Goal: Task Accomplishment & Management: Manage account settings

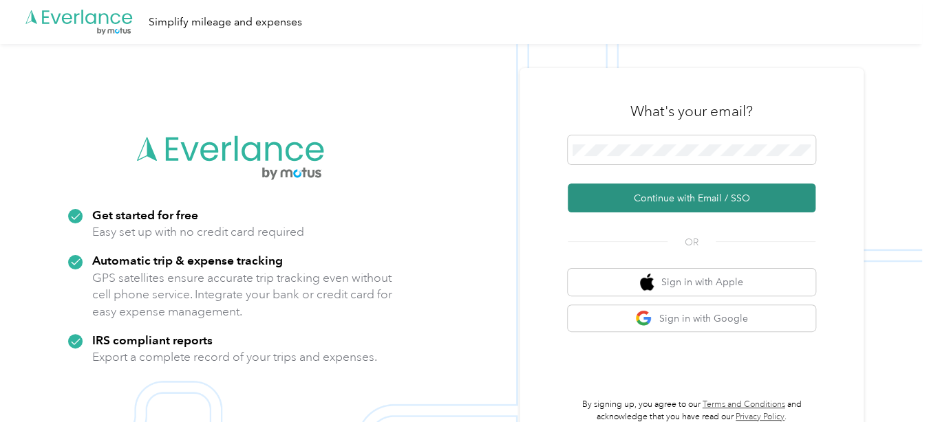
click at [672, 198] on button "Continue with Email / SSO" at bounding box center [692, 198] width 248 height 29
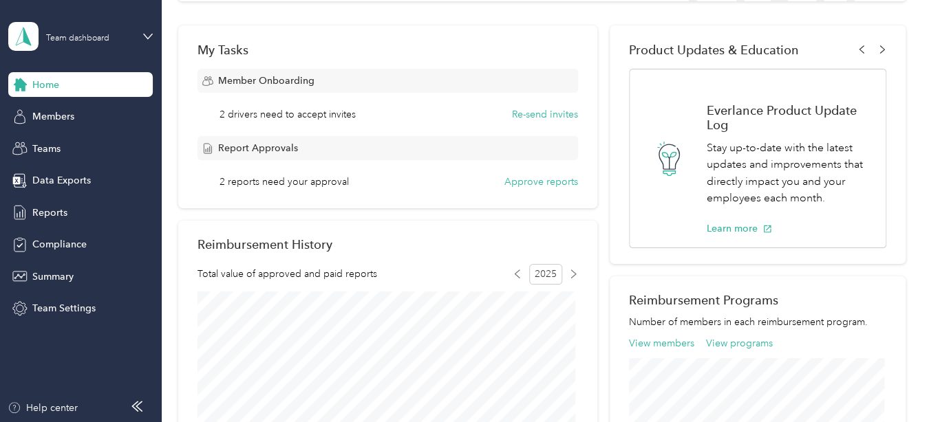
scroll to position [206, 0]
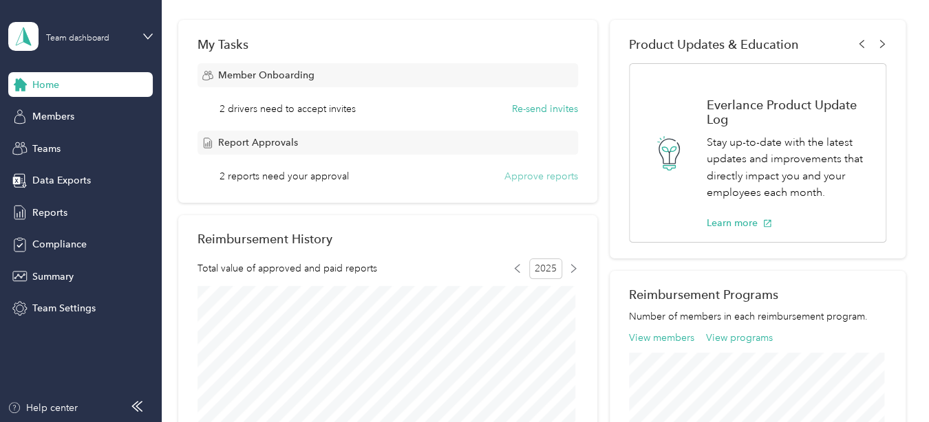
click at [531, 174] on button "Approve reports" at bounding box center [541, 176] width 74 height 14
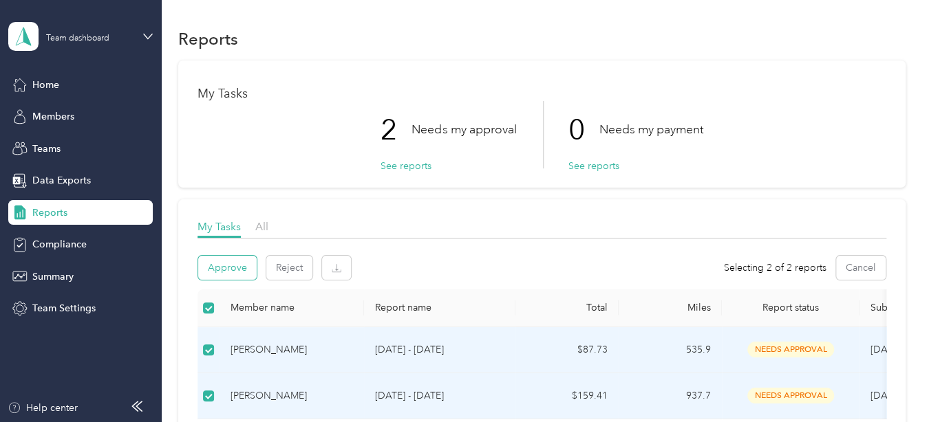
click at [228, 265] on button "Approve" at bounding box center [227, 268] width 58 height 24
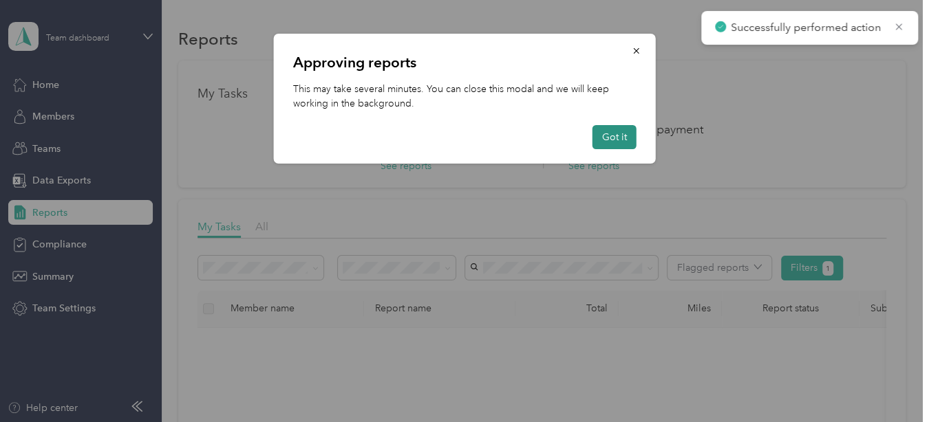
click at [614, 136] on button "Got it" at bounding box center [614, 137] width 44 height 24
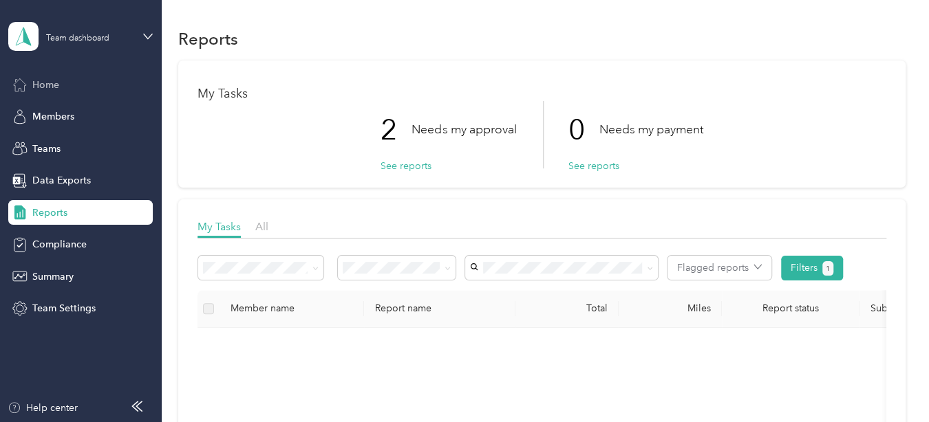
click at [50, 86] on span "Home" at bounding box center [45, 85] width 27 height 14
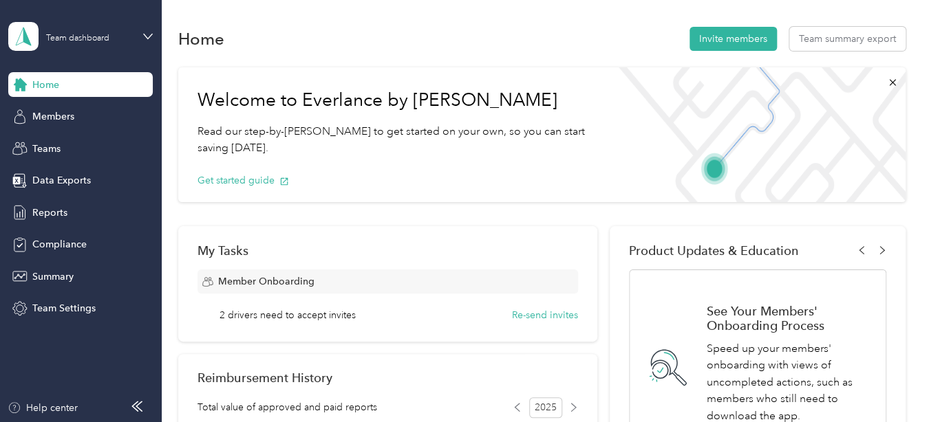
click at [51, 83] on span "Home" at bounding box center [45, 85] width 27 height 14
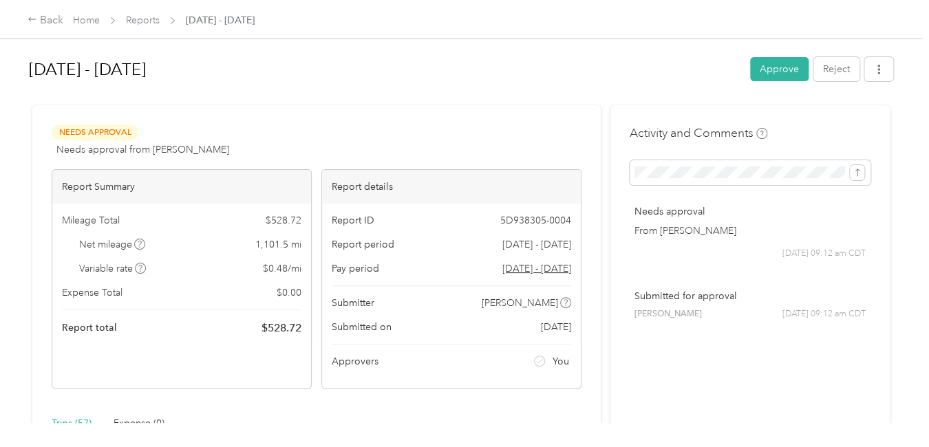
click at [642, 422] on div "Back Home Reports [DATE] - [DATE] [DATE] - [DATE] Approve Reject Needs Approval…" at bounding box center [461, 223] width 922 height 447
click at [770, 69] on button "Approve" at bounding box center [779, 69] width 58 height 24
